Goal: Information Seeking & Learning: Learn about a topic

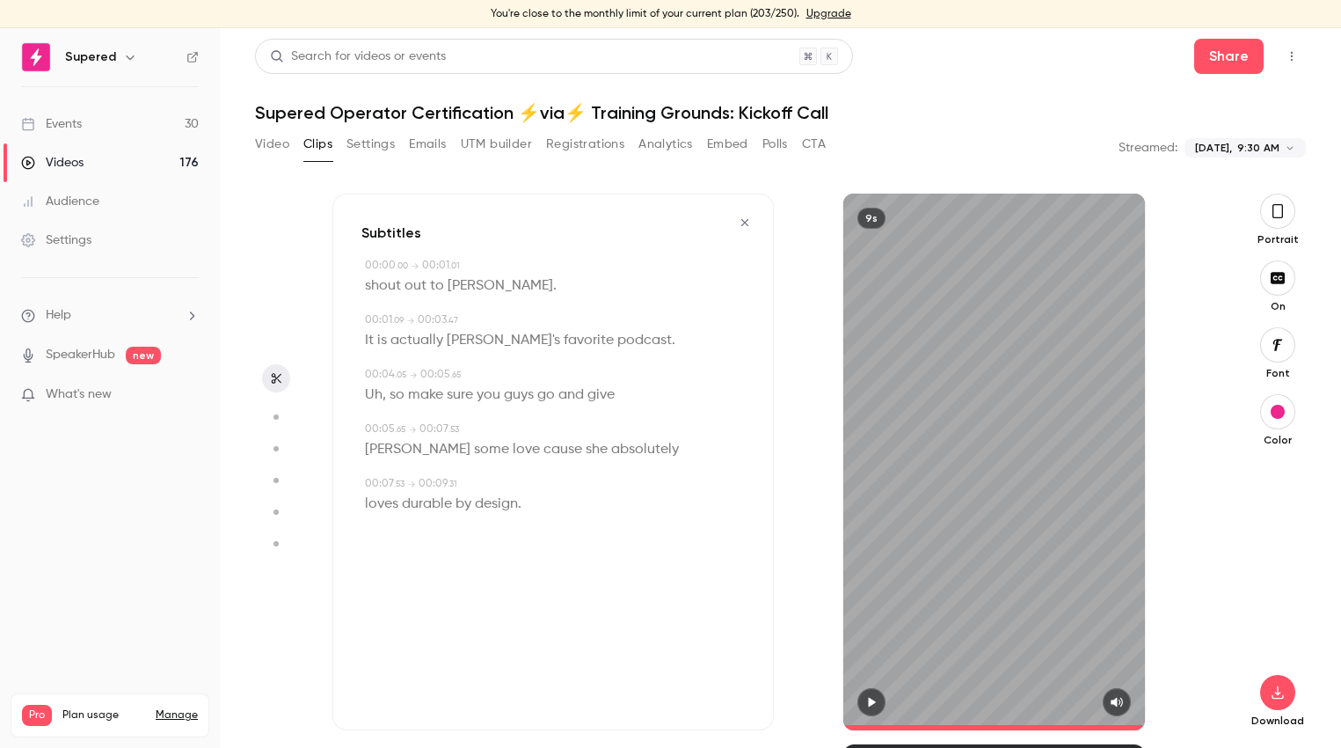
click at [84, 134] on link "Events 30" at bounding box center [110, 124] width 220 height 39
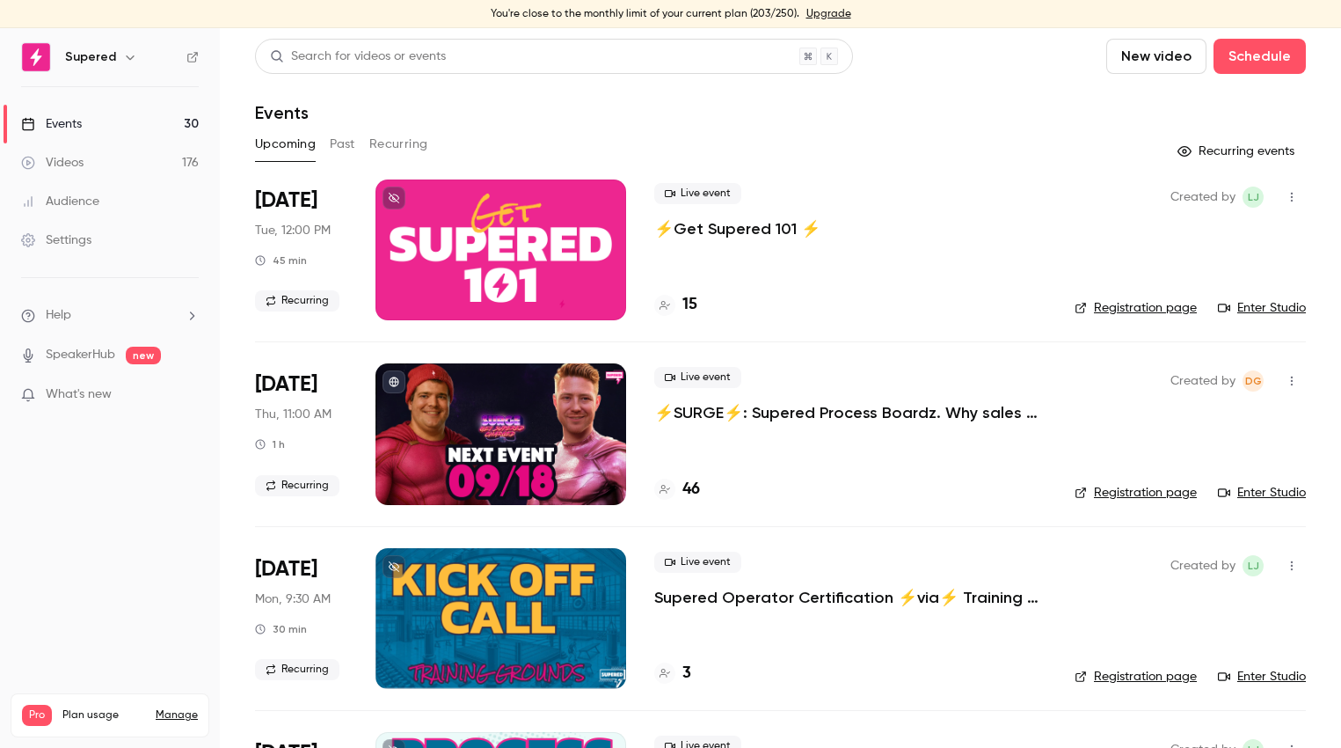
click at [1150, 497] on link "Registration page" at bounding box center [1136, 493] width 122 height 18
click at [516, 445] on div at bounding box center [501, 433] width 251 height 141
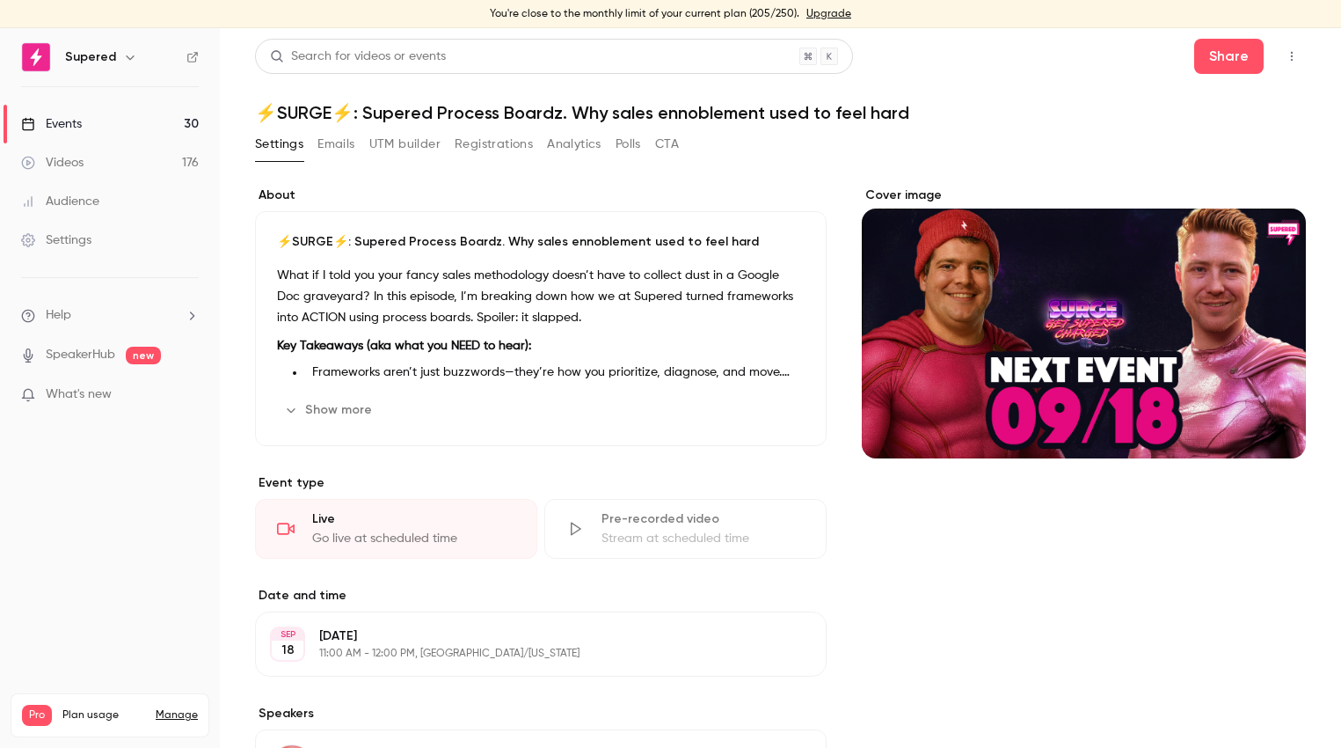
click at [362, 406] on button "Show more" at bounding box center [330, 410] width 106 height 28
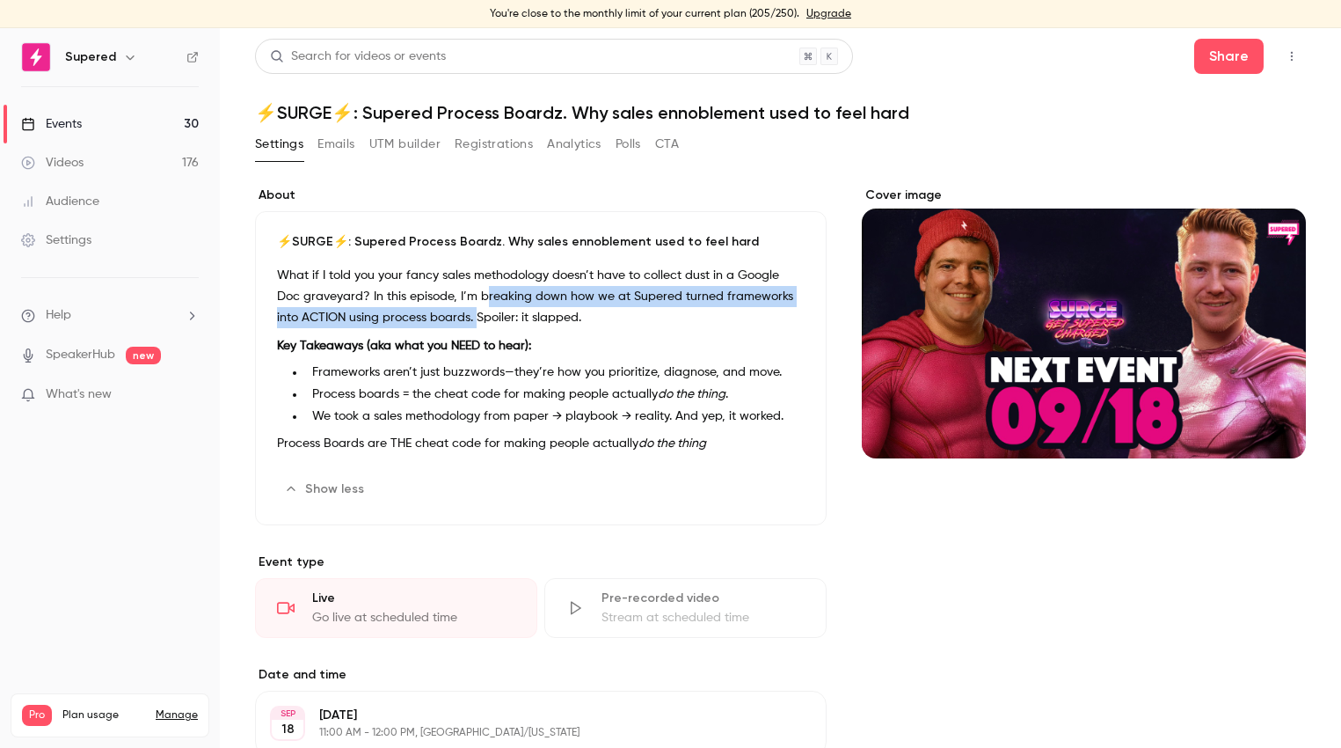
drag, startPoint x: 454, startPoint y: 296, endPoint x: 448, endPoint y: 320, distance: 25.4
click at [448, 320] on p "What if I told you your fancy sales methodology doesn’t have to collect dust in…" at bounding box center [541, 296] width 528 height 63
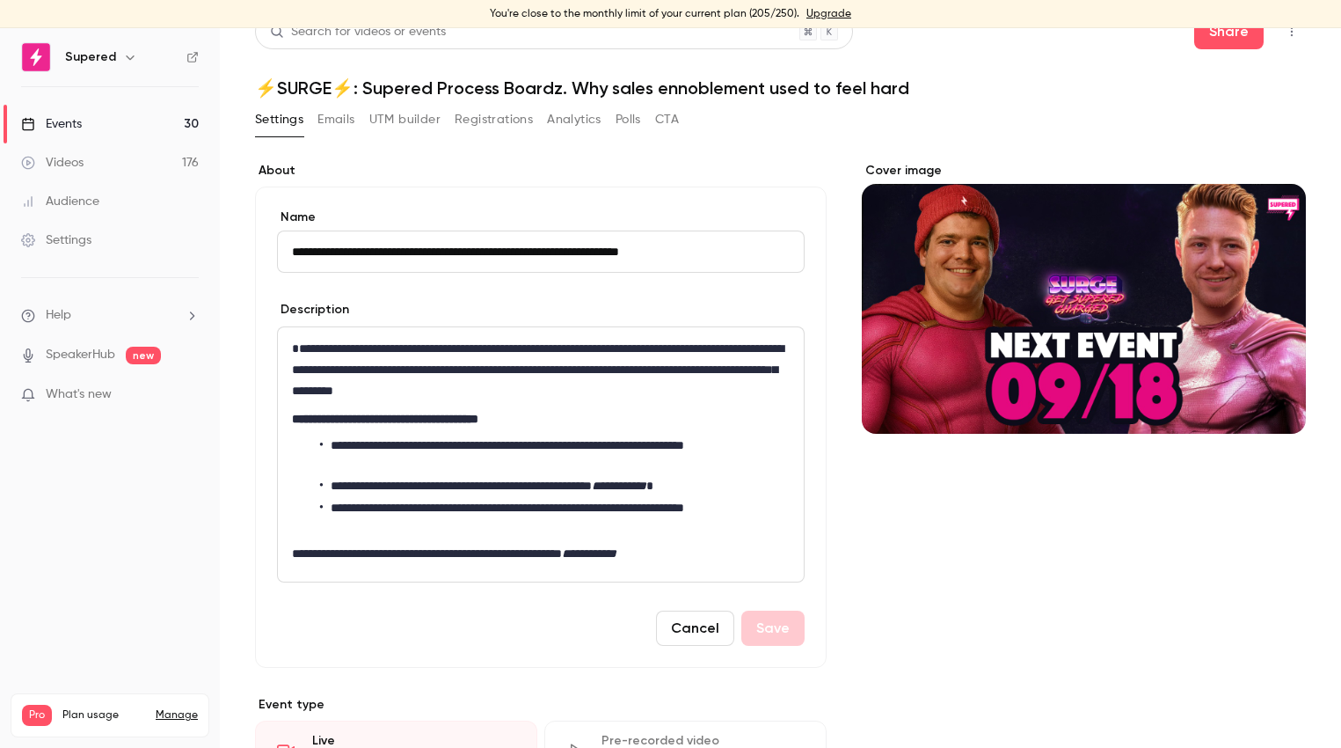
scroll to position [26, 0]
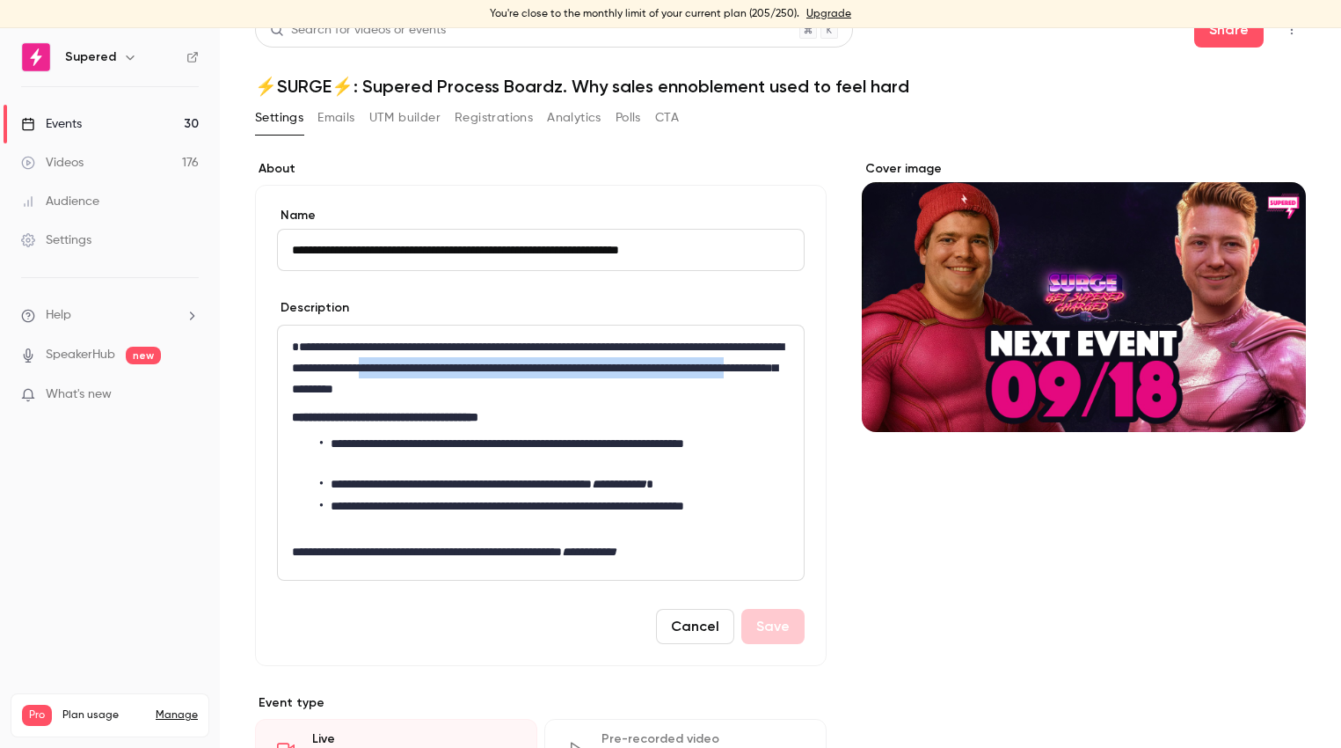
drag, startPoint x: 539, startPoint y: 368, endPoint x: 545, endPoint y: 393, distance: 26.2
click at [555, 394] on p "**********" at bounding box center [541, 367] width 498 height 63
copy p "**********"
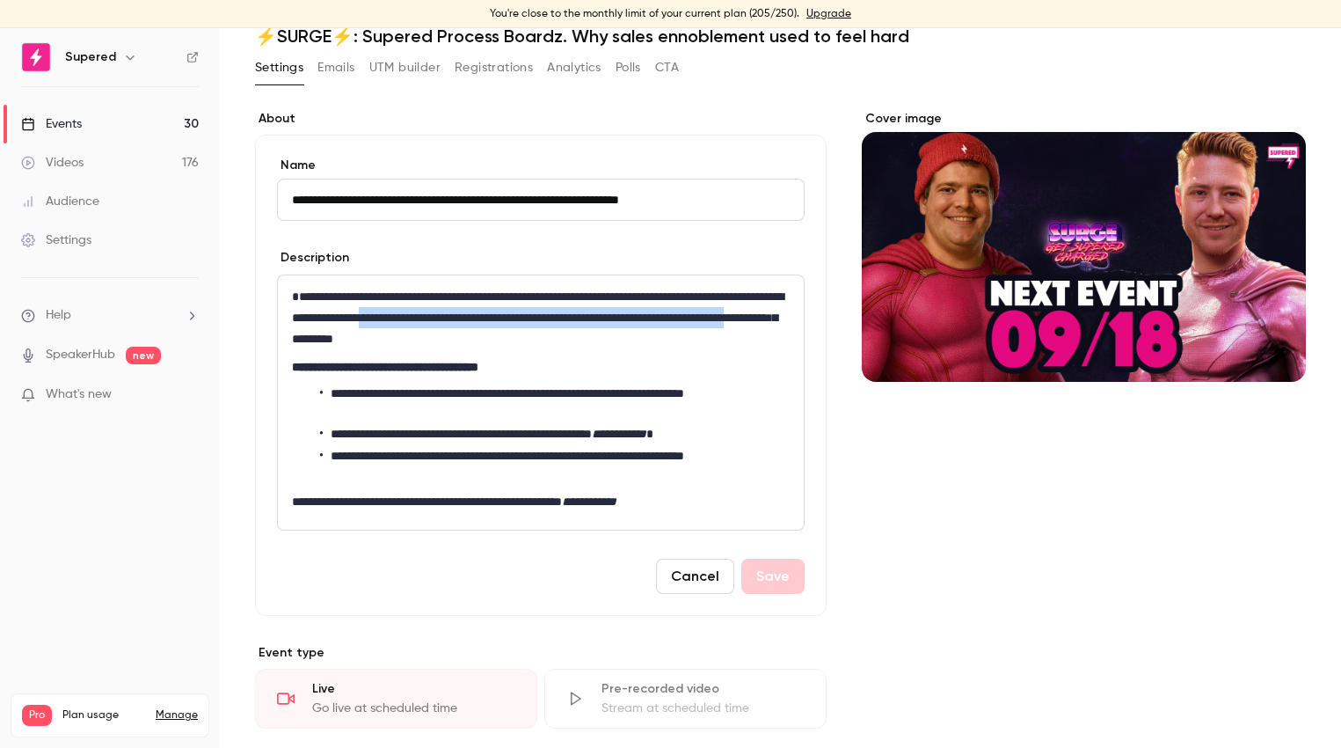
scroll to position [82, 0]
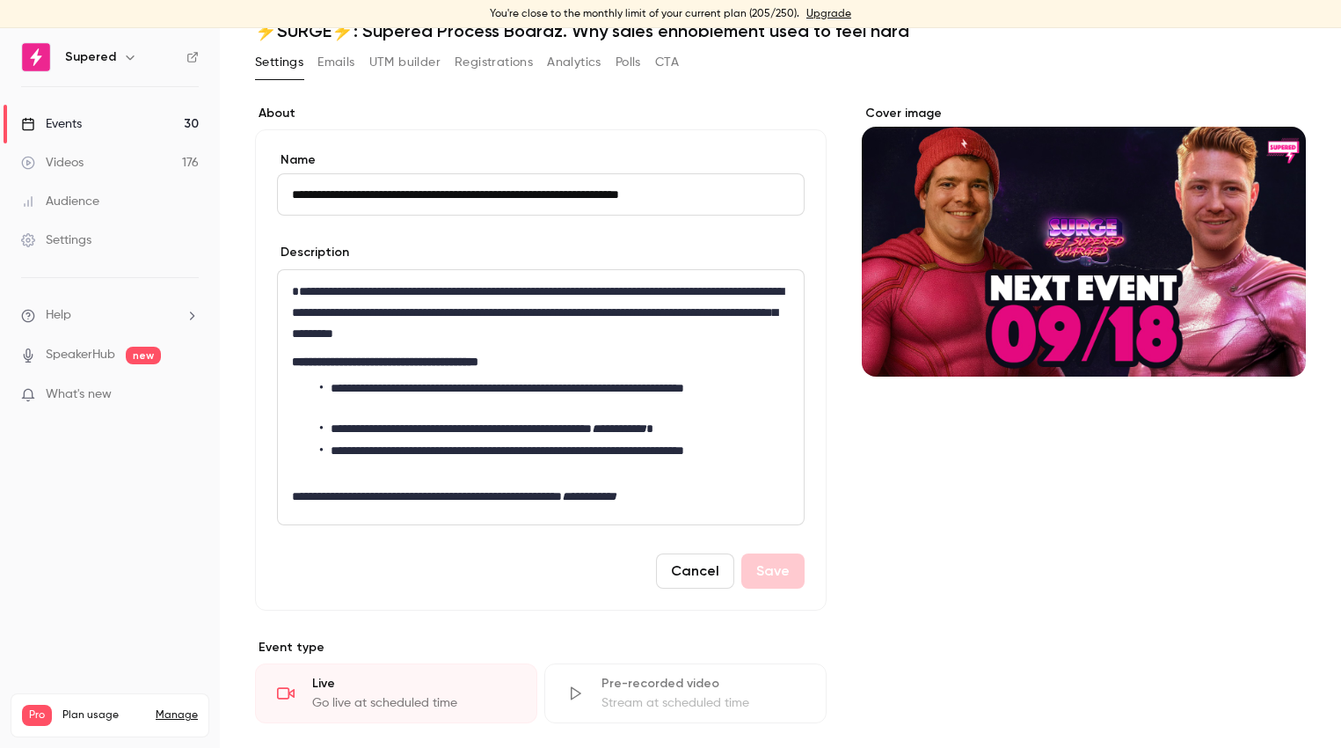
click at [975, 537] on div "Cover image" at bounding box center [1084, 741] width 444 height 1273
click at [699, 577] on button "Cancel" at bounding box center [695, 570] width 78 height 35
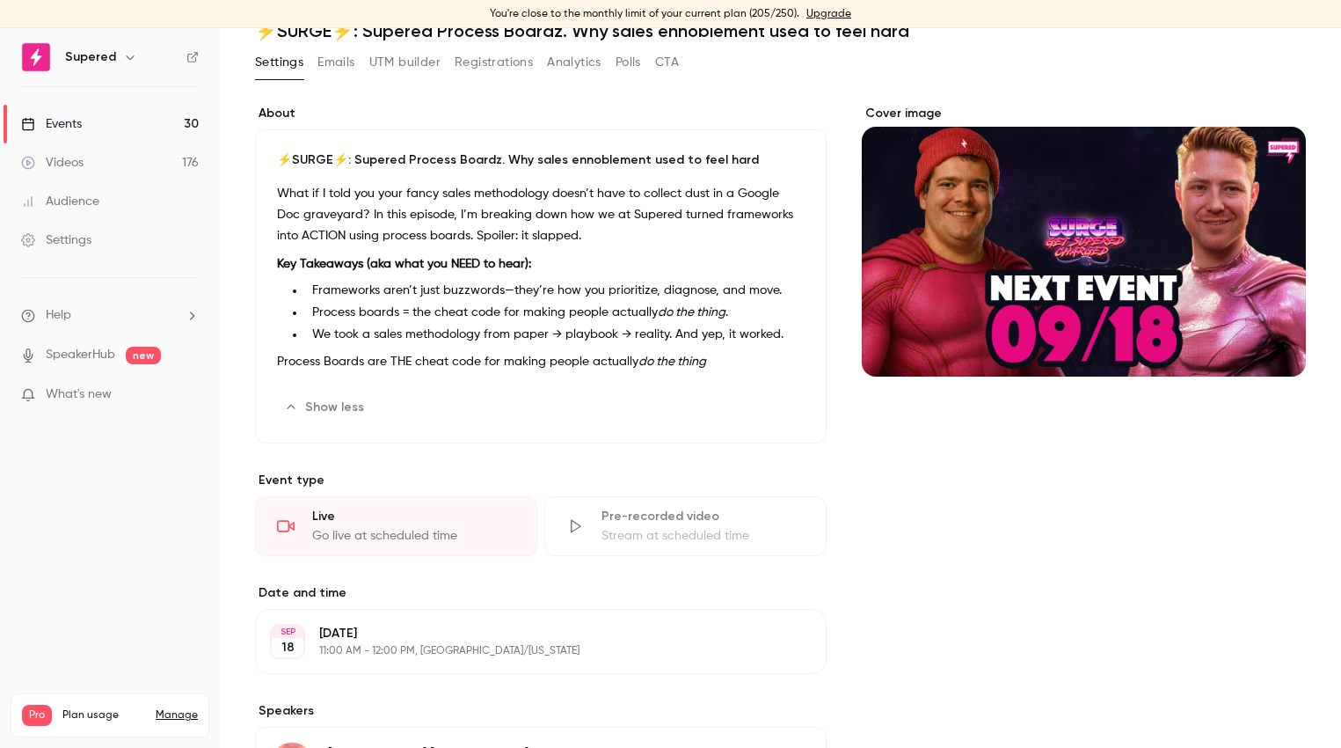
click at [313, 395] on button "Show less" at bounding box center [326, 407] width 98 height 28
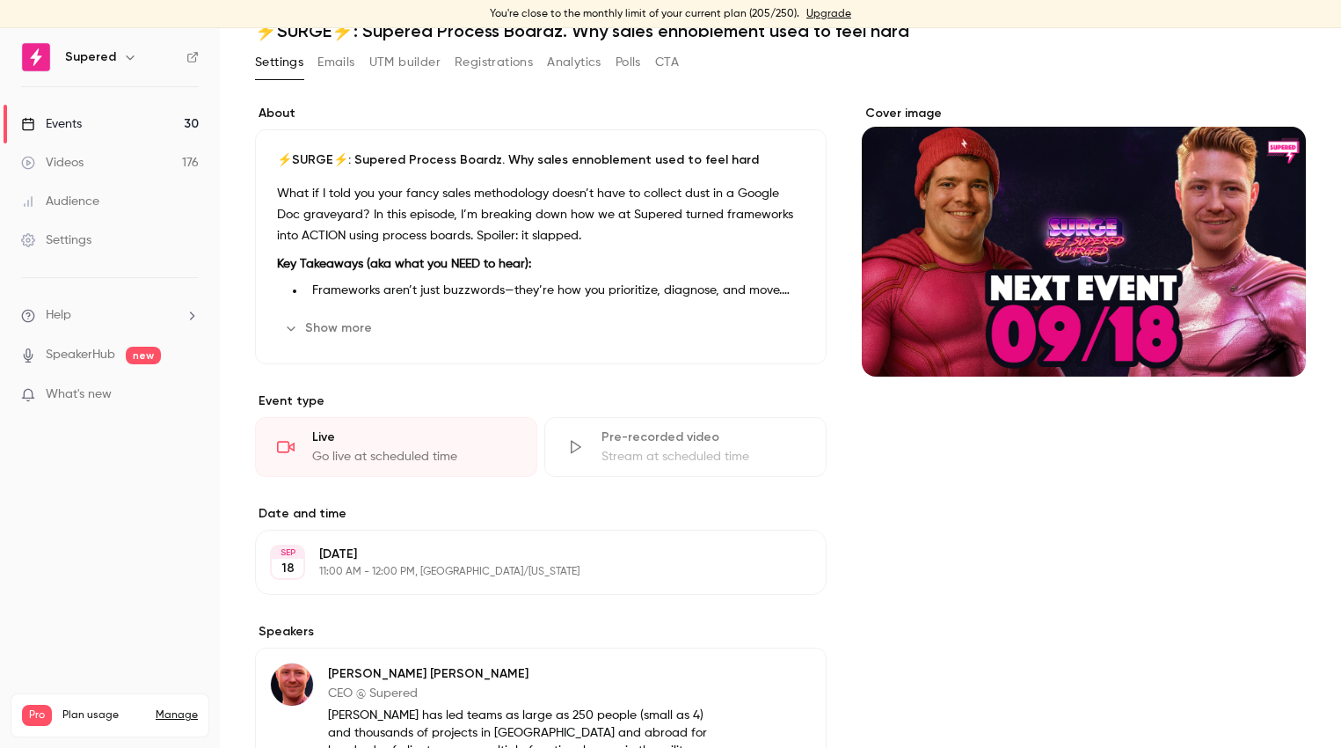
drag, startPoint x: 334, startPoint y: 330, endPoint x: 453, endPoint y: 355, distance: 121.5
click at [338, 331] on button "Show more" at bounding box center [330, 328] width 106 height 28
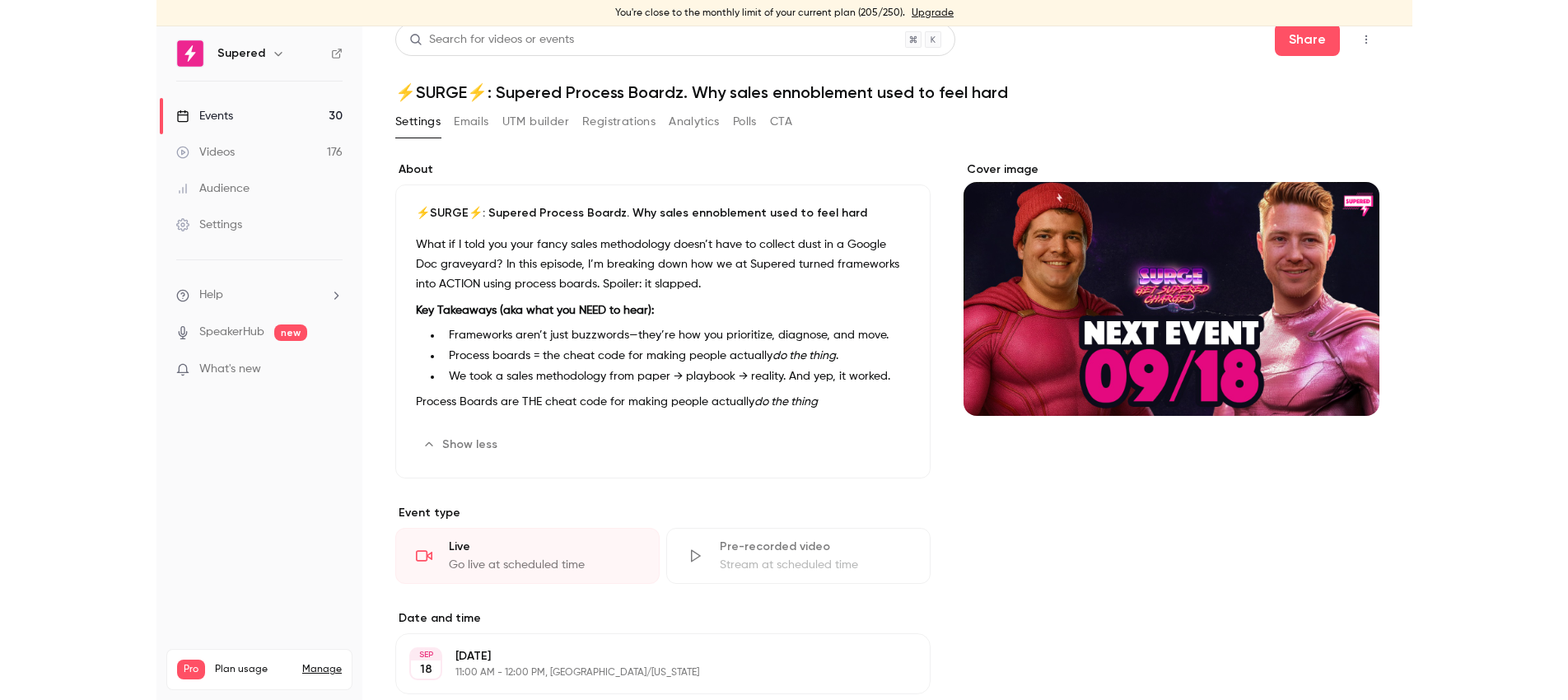
scroll to position [0, 0]
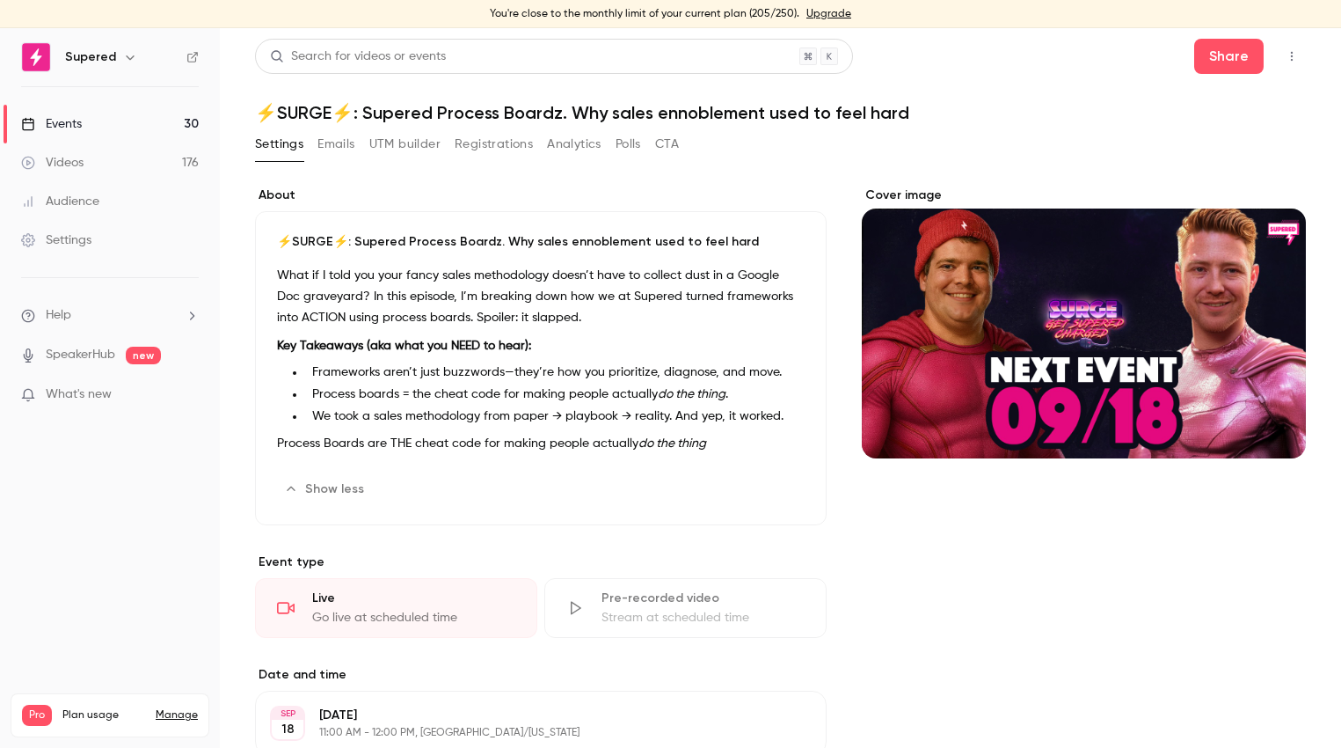
click at [598, 416] on li "We took a sales methodology from paper → playbook → reality. And yep, it worked." at bounding box center [555, 416] width 500 height 18
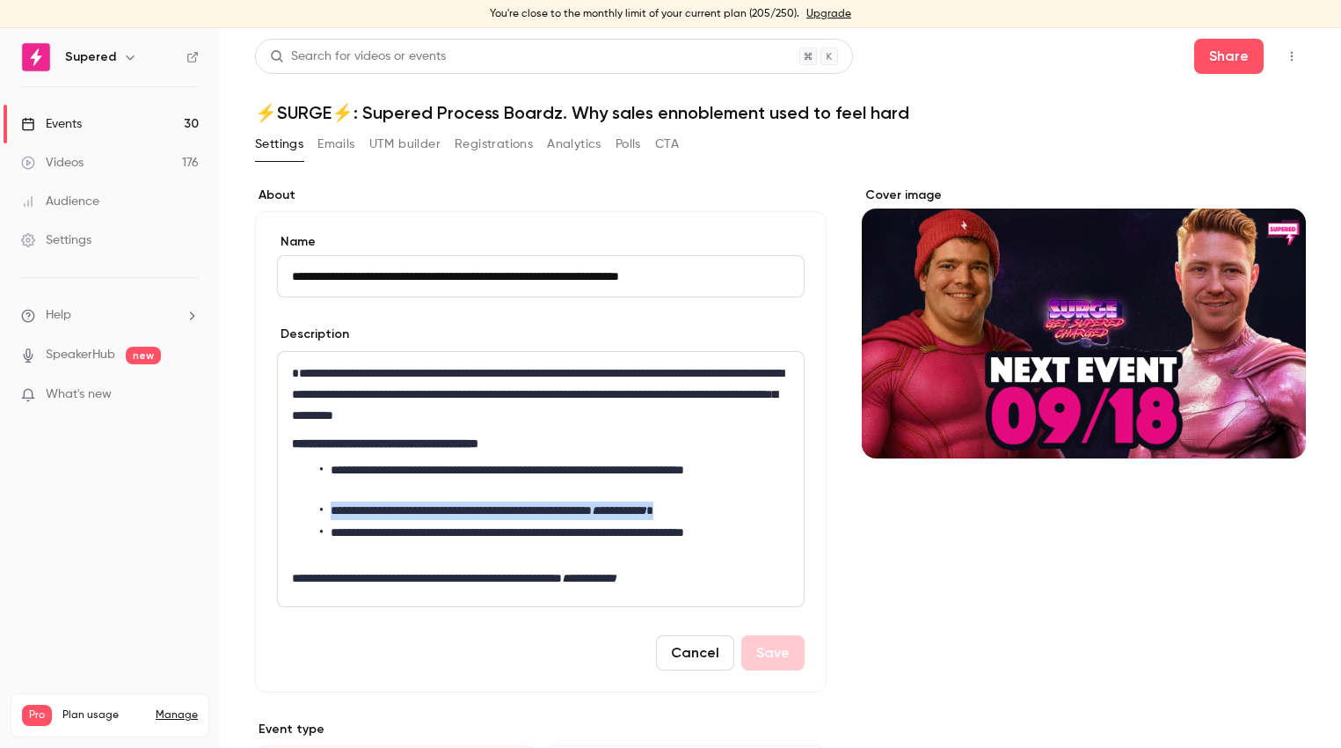
drag, startPoint x: 330, startPoint y: 511, endPoint x: 752, endPoint y: 506, distance: 422.2
click at [752, 506] on li "**********" at bounding box center [555, 510] width 470 height 18
copy li "**********"
drag, startPoint x: 709, startPoint y: 651, endPoint x: 701, endPoint y: 644, distance: 10.6
click at [701, 644] on button "Cancel" at bounding box center [695, 652] width 78 height 35
